Goal: Find specific page/section: Find specific page/section

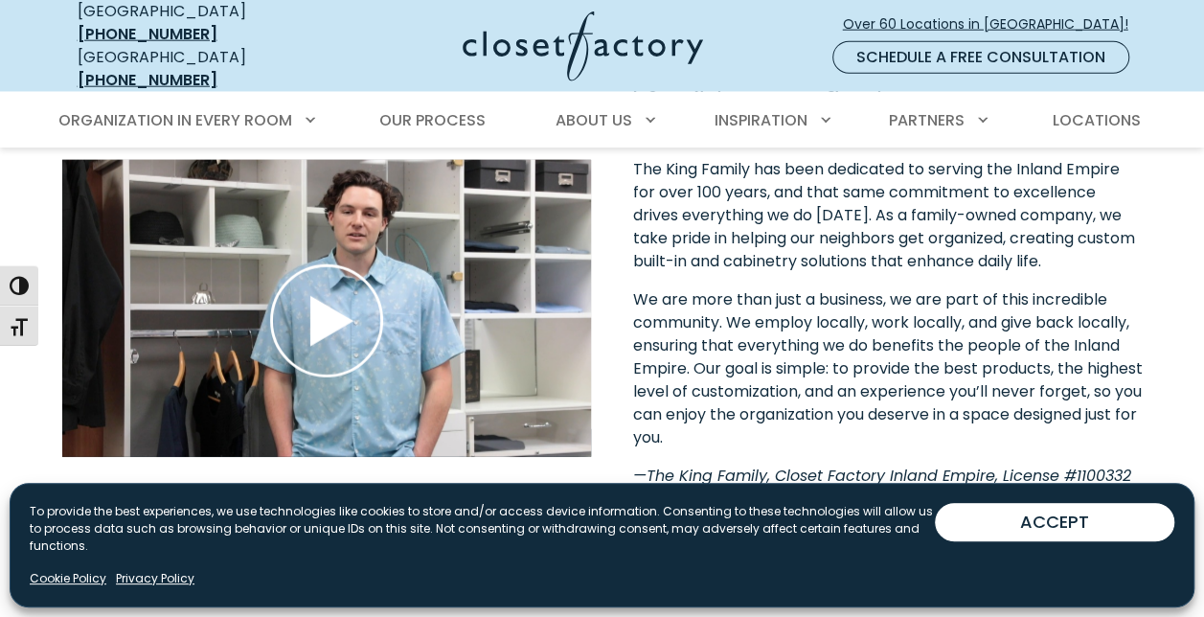
scroll to position [2298, 0]
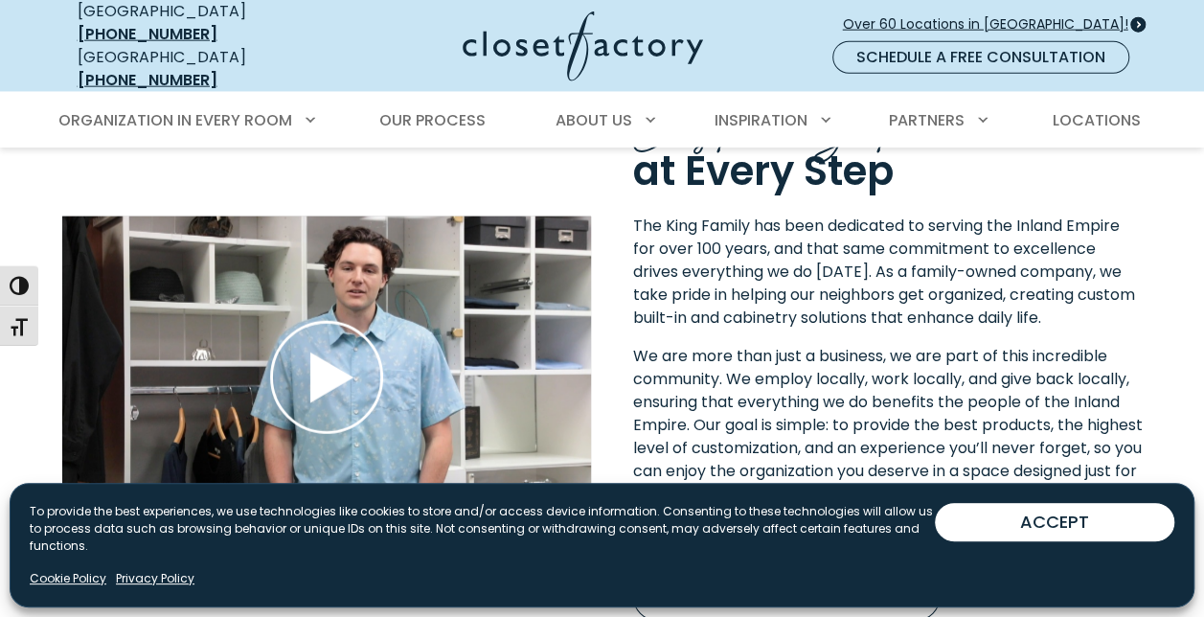
click at [1088, 14] on span "Over 60 Locations in [GEOGRAPHIC_DATA]!" at bounding box center [993, 24] width 301 height 20
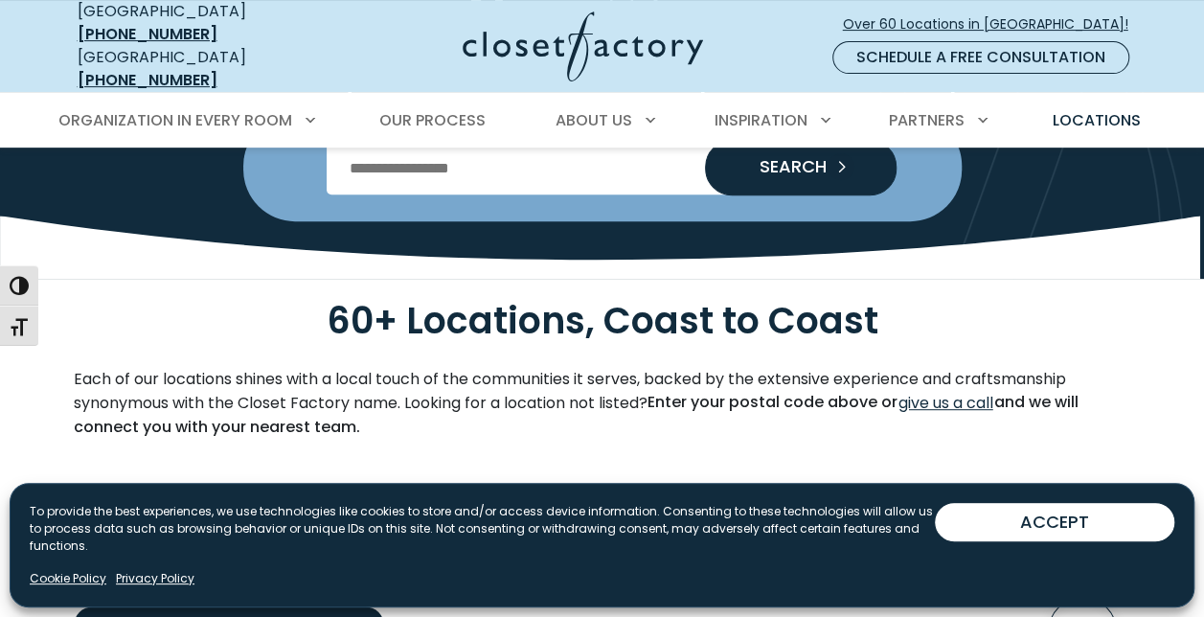
scroll to position [96, 0]
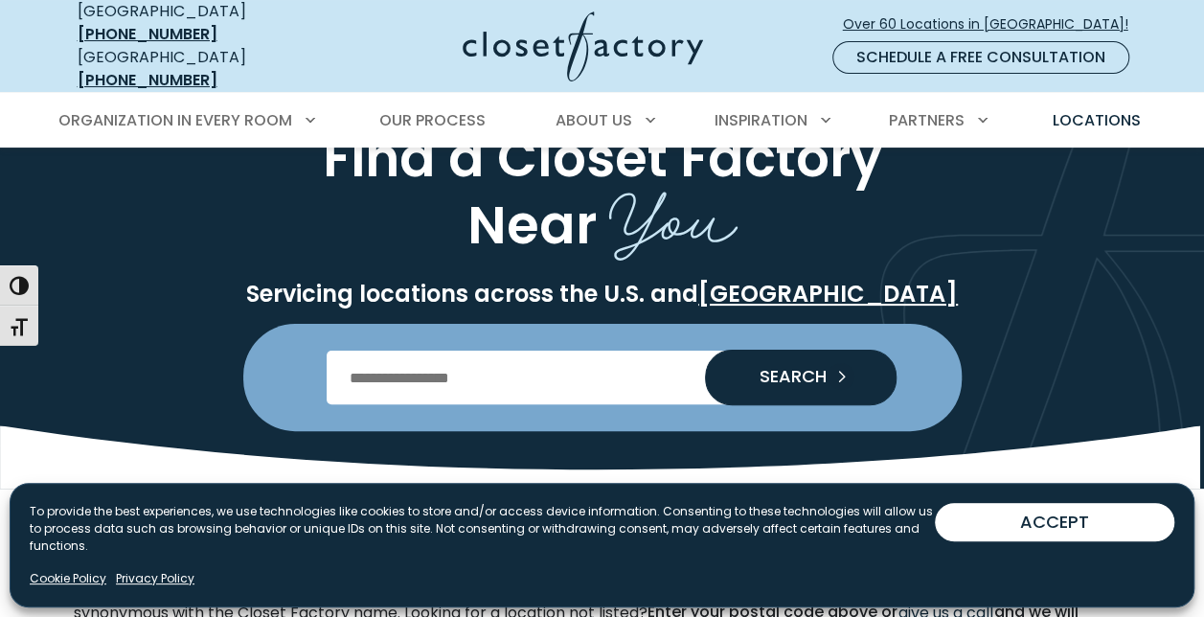
click at [644, 366] on input "Enter Postal Code" at bounding box center [601, 377] width 551 height 54
type input "*****"
click at [802, 368] on span "SEARCH" at bounding box center [785, 376] width 82 height 17
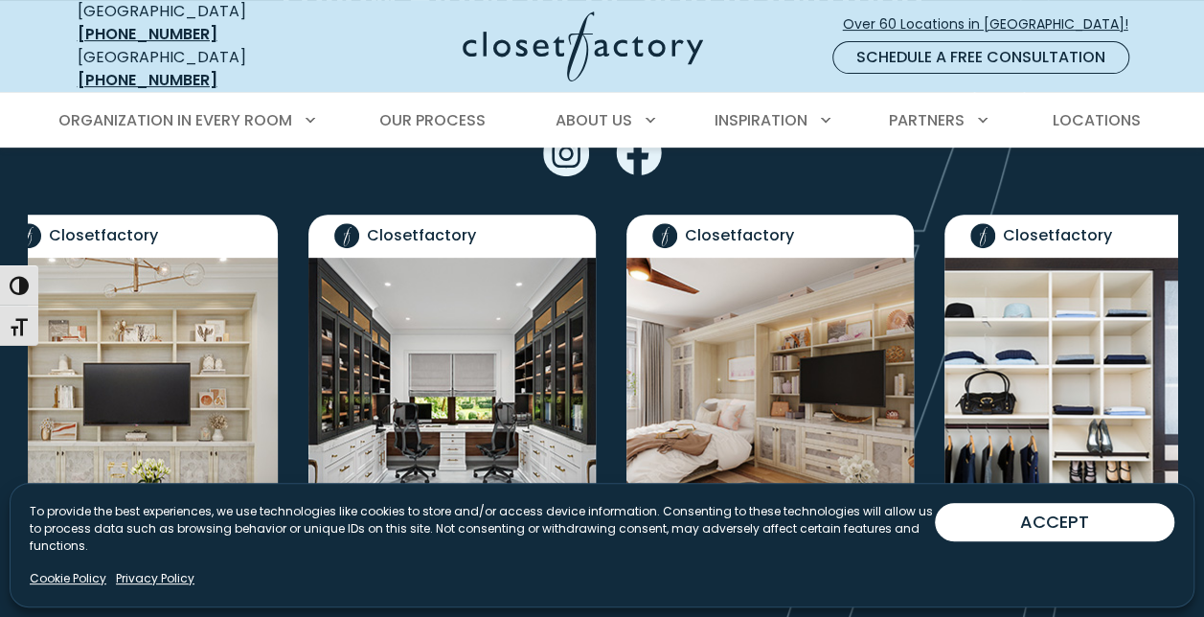
scroll to position [3926, 0]
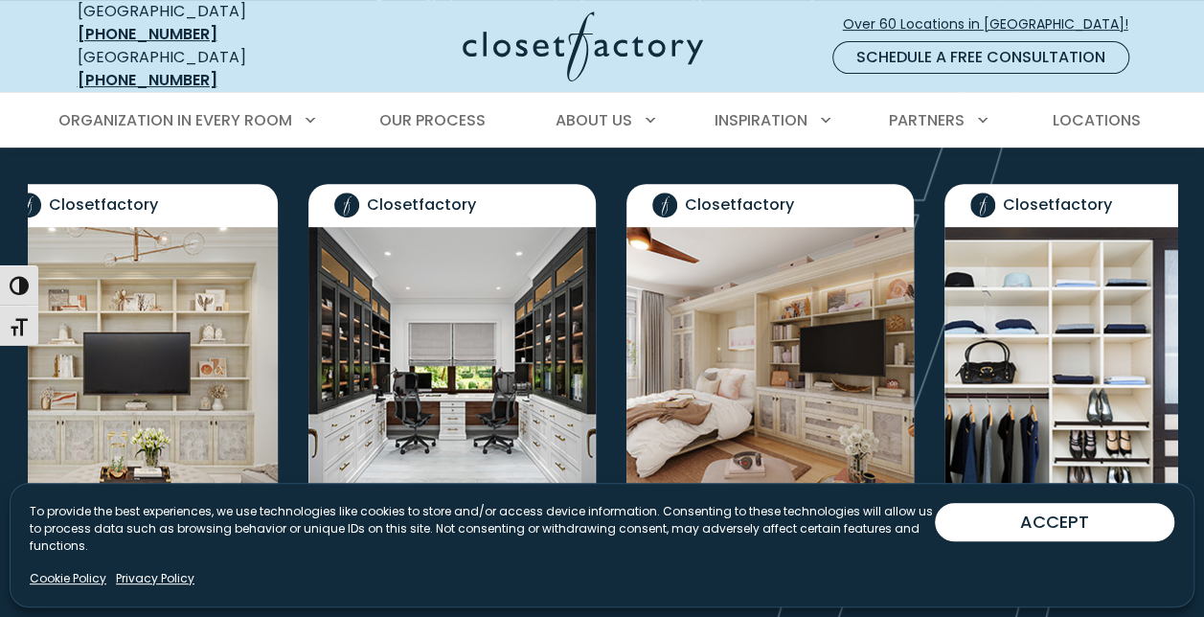
click at [1000, 318] on img "Social Grid" at bounding box center [1087, 375] width 287 height 297
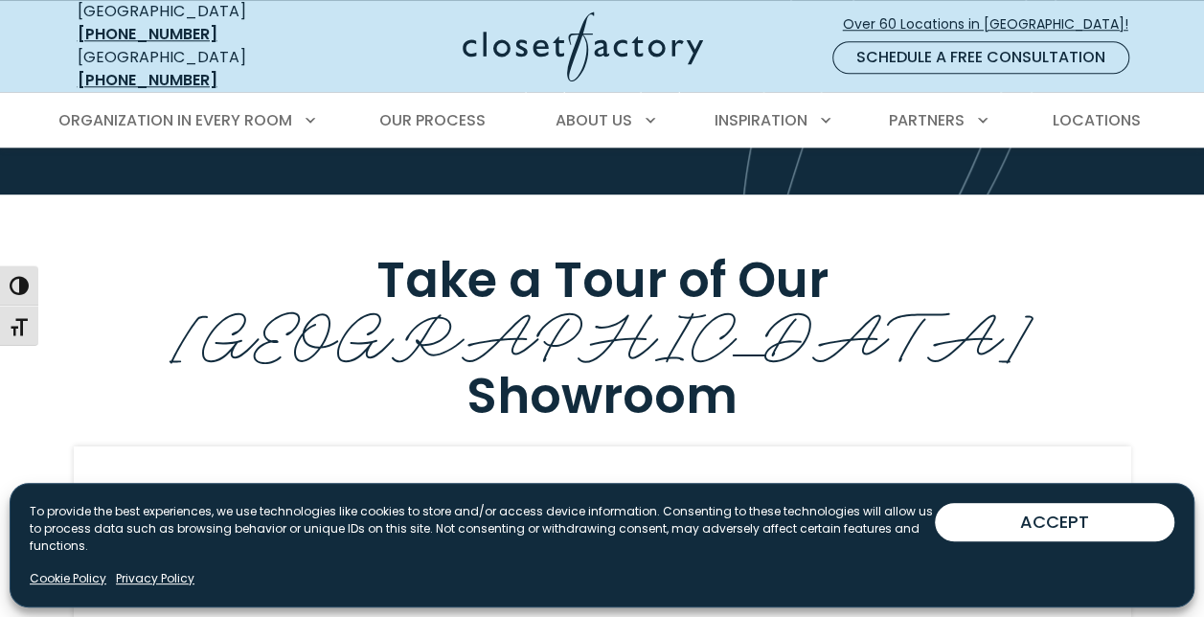
scroll to position [4586, 0]
